Goal: Task Accomplishment & Management: Use online tool/utility

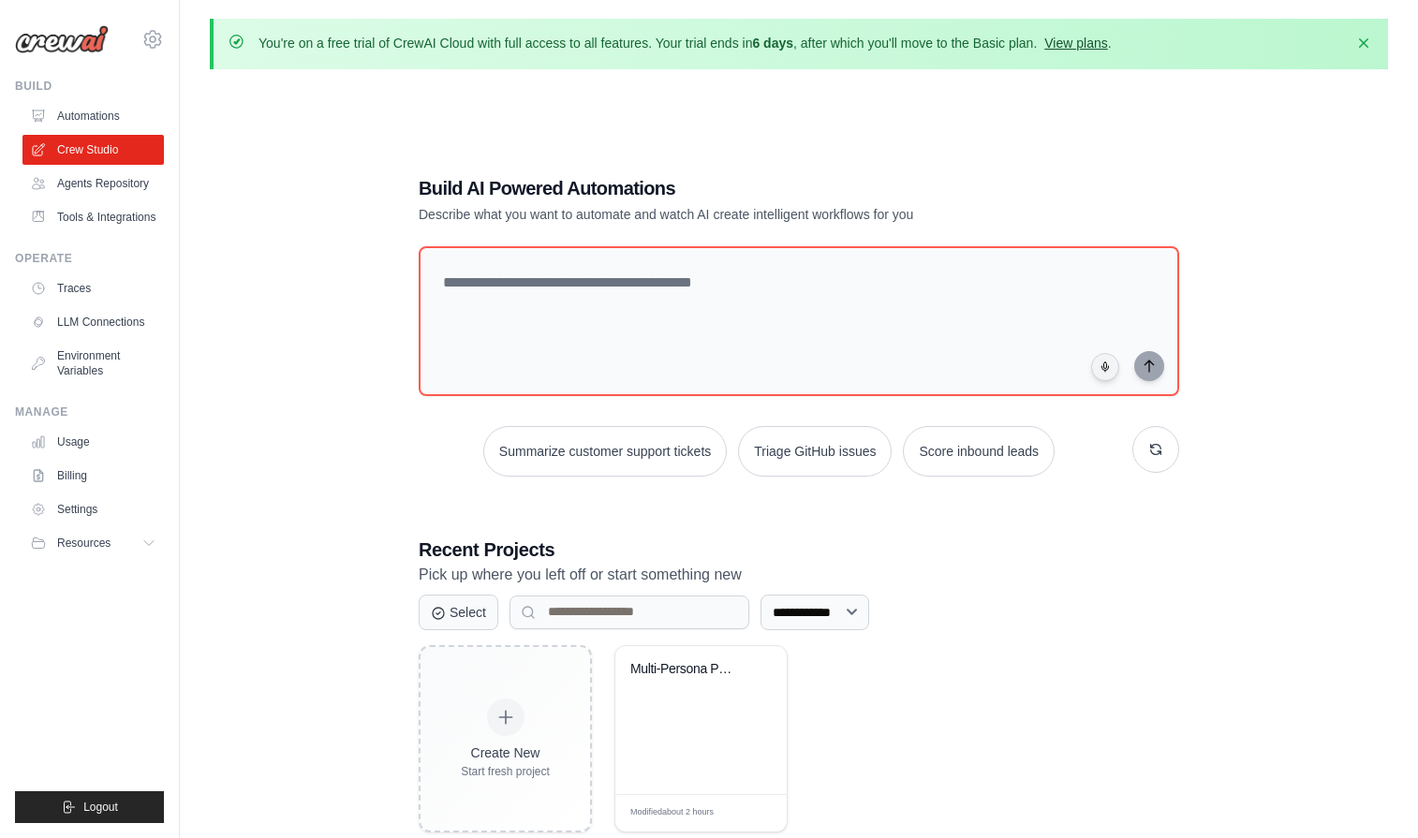
click at [1098, 44] on link "View plans" at bounding box center [1075, 43] width 63 height 15
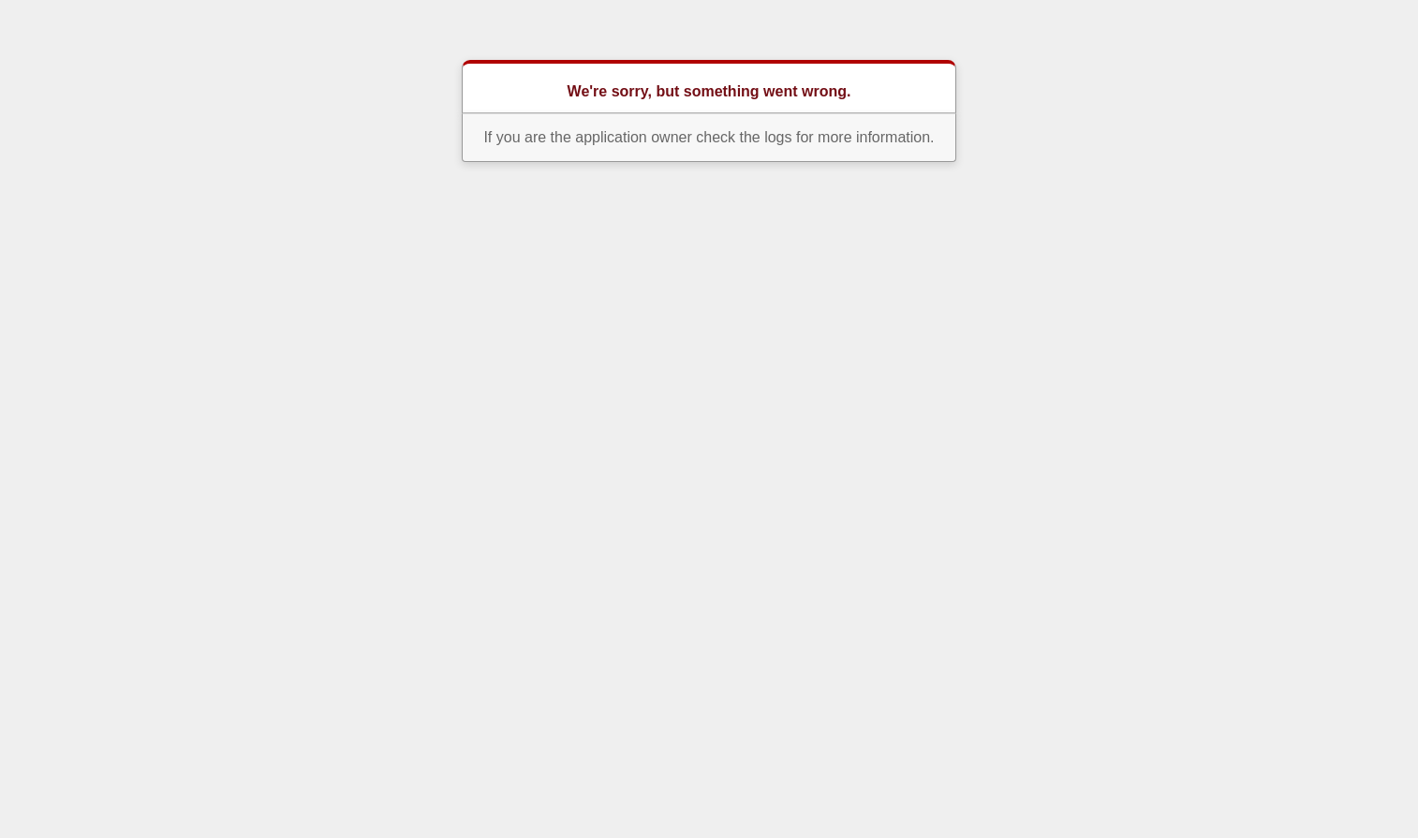
click at [902, 145] on p "If you are the application owner check the logs for more information." at bounding box center [709, 137] width 494 height 49
click at [1003, 118] on body "We're sorry, but something went wrong. If you are the application owner check t…" at bounding box center [709, 111] width 1418 height 102
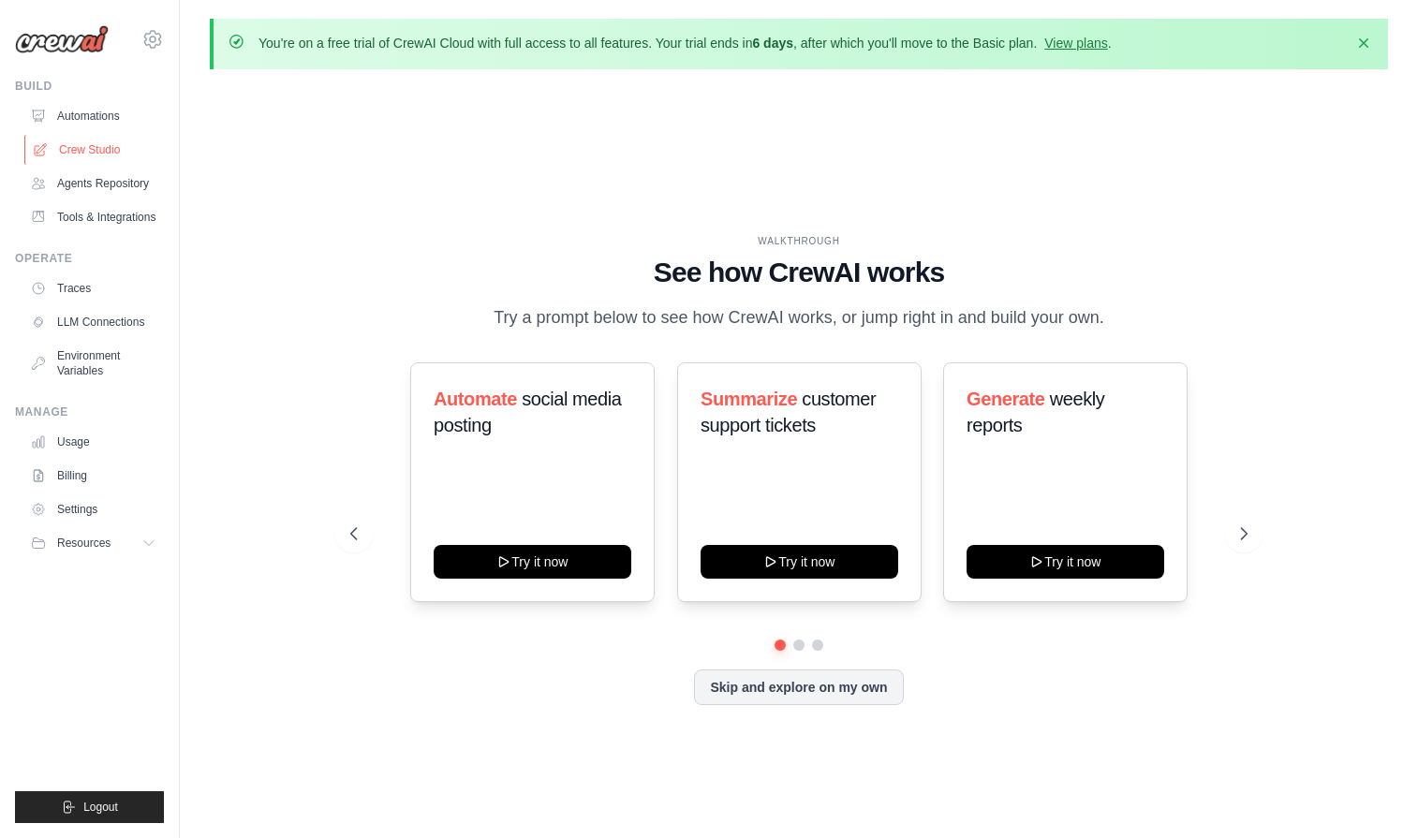
click at [106, 152] on link "Crew Studio" at bounding box center [94, 150] width 141 height 30
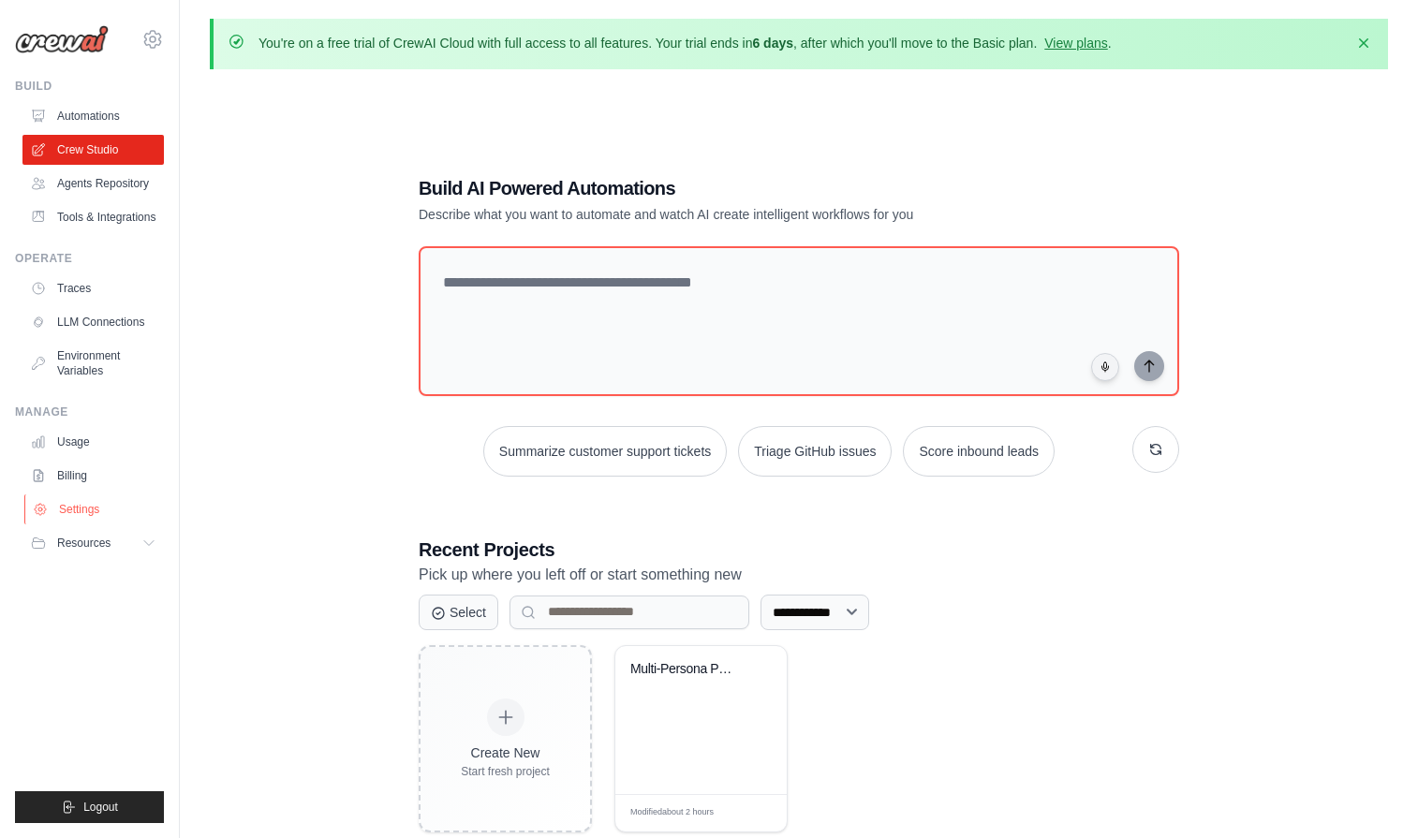
click at [91, 510] on link "Settings" at bounding box center [94, 509] width 141 height 30
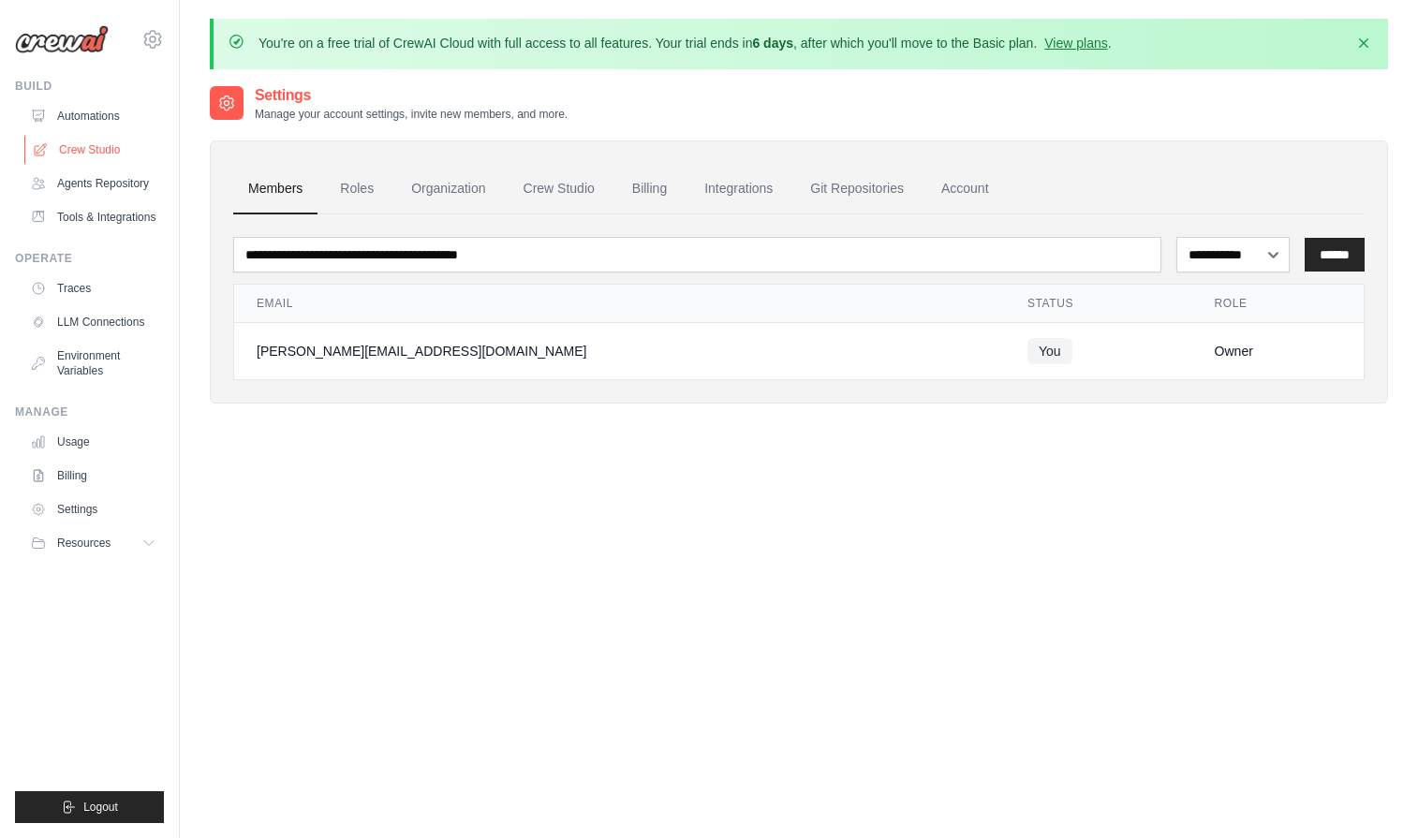
click at [82, 153] on link "Crew Studio" at bounding box center [94, 150] width 141 height 30
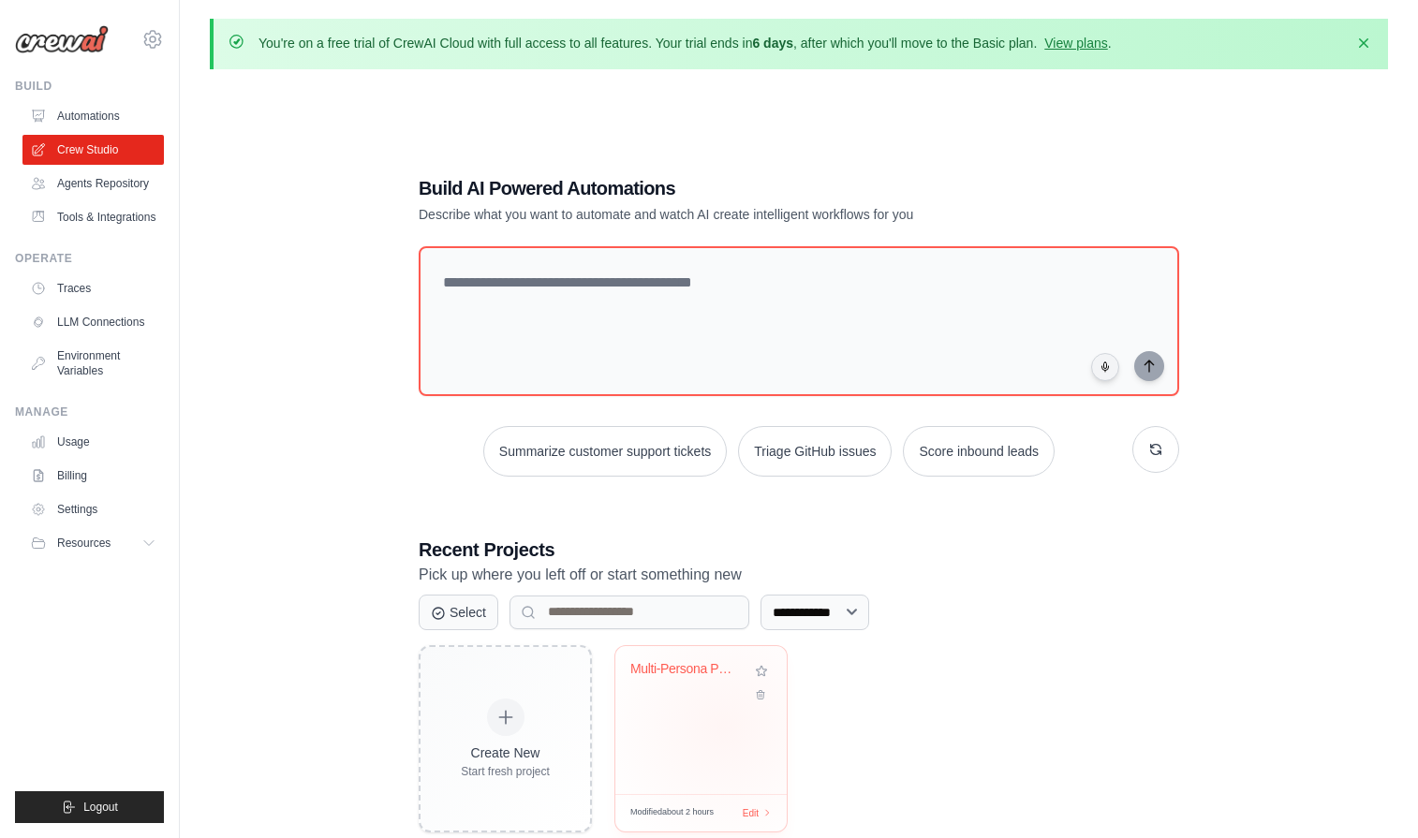
click at [724, 726] on div "Multi-Persona Psychology Analysis E..." at bounding box center [700, 720] width 171 height 148
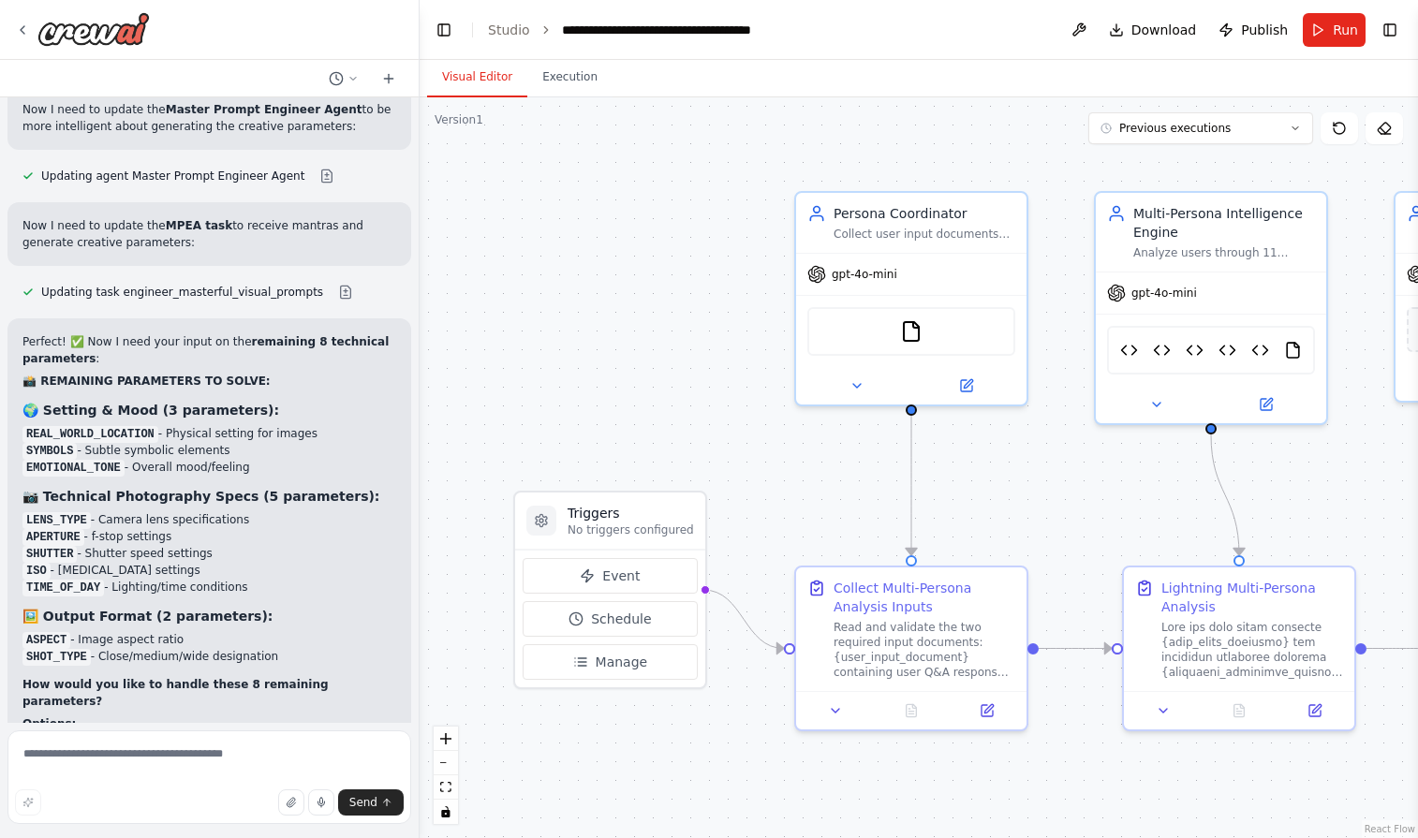
scroll to position [26859, 0]
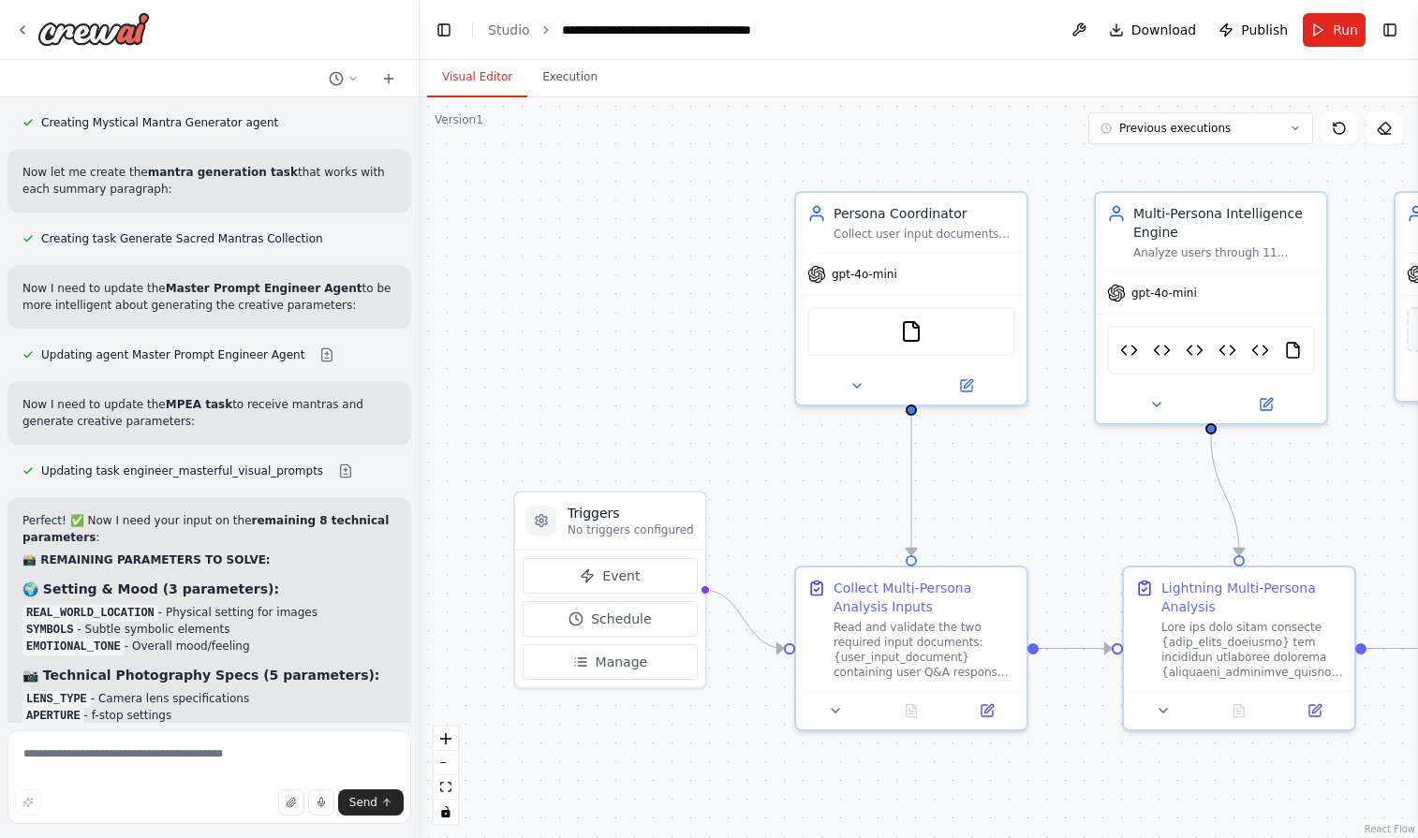
click at [514, 21] on li "Studio" at bounding box center [509, 30] width 42 height 19
click at [509, 31] on link "Studio" at bounding box center [509, 29] width 42 height 15
